Goal: Navigation & Orientation: Find specific page/section

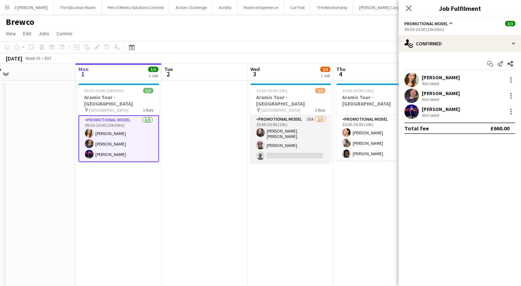
scroll to position [0, 153]
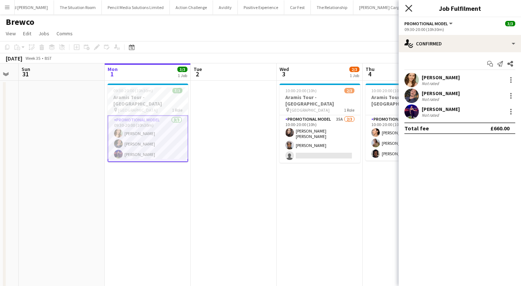
click at [408, 6] on icon "Close pop-in" at bounding box center [408, 8] width 7 height 7
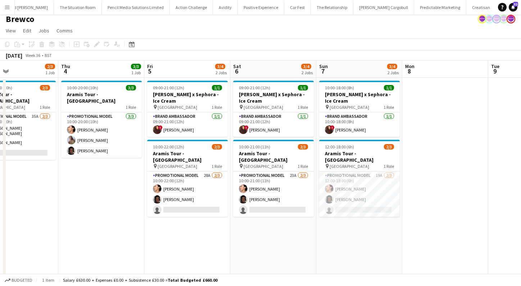
scroll to position [4, 0]
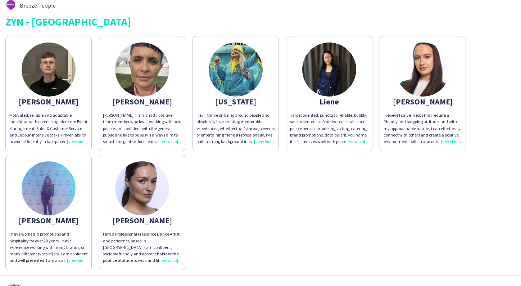
scroll to position [6, 0]
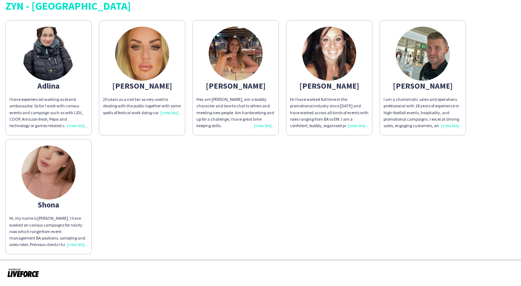
scroll to position [21, 0]
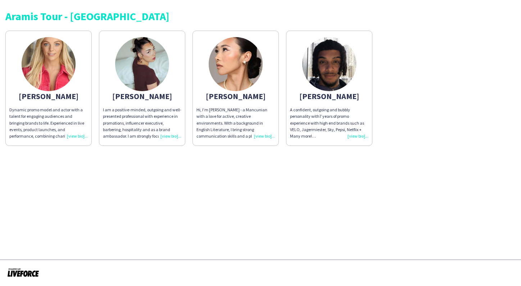
click at [147, 55] on img at bounding box center [142, 64] width 54 height 54
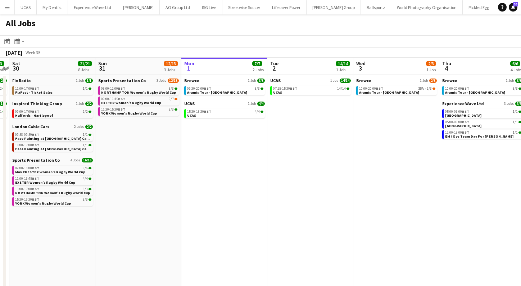
scroll to position [0, 335]
click at [227, 111] on div "15:30-18:30 BST 4/4" at bounding box center [224, 112] width 76 height 4
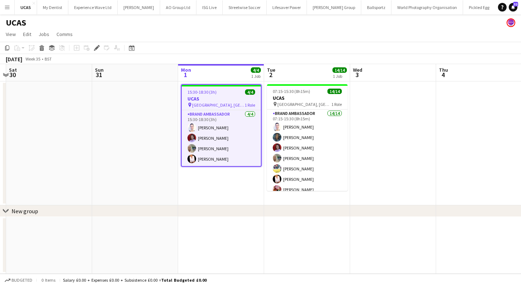
click at [4, 9] on button "Menu" at bounding box center [7, 7] width 14 height 14
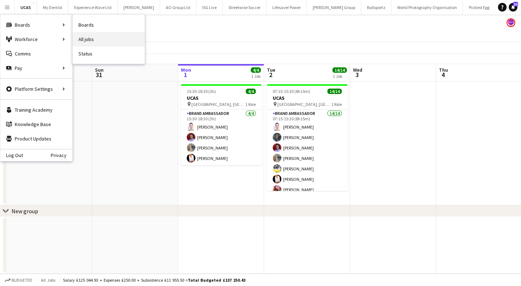
click at [92, 37] on link "All jobs" at bounding box center [109, 39] width 72 height 14
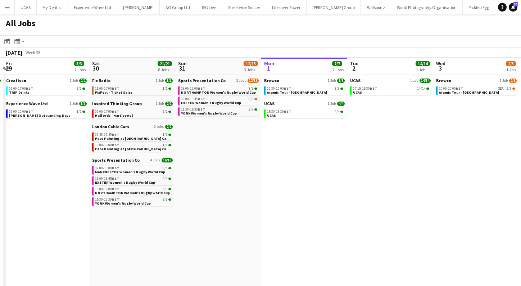
scroll to position [0, 163]
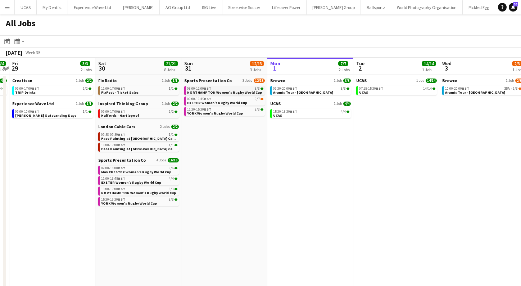
click at [224, 86] on link "08:00-12:00 BST 3/3 NORTHAMPTON Women's Rugby World Cup" at bounding box center [225, 90] width 76 height 8
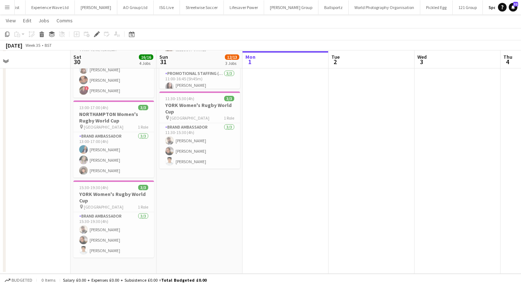
scroll to position [183, 0]
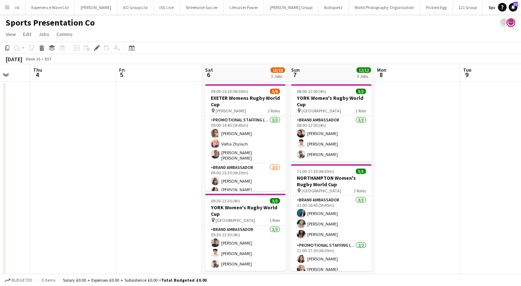
scroll to position [0, 228]
